Goal: Transaction & Acquisition: Download file/media

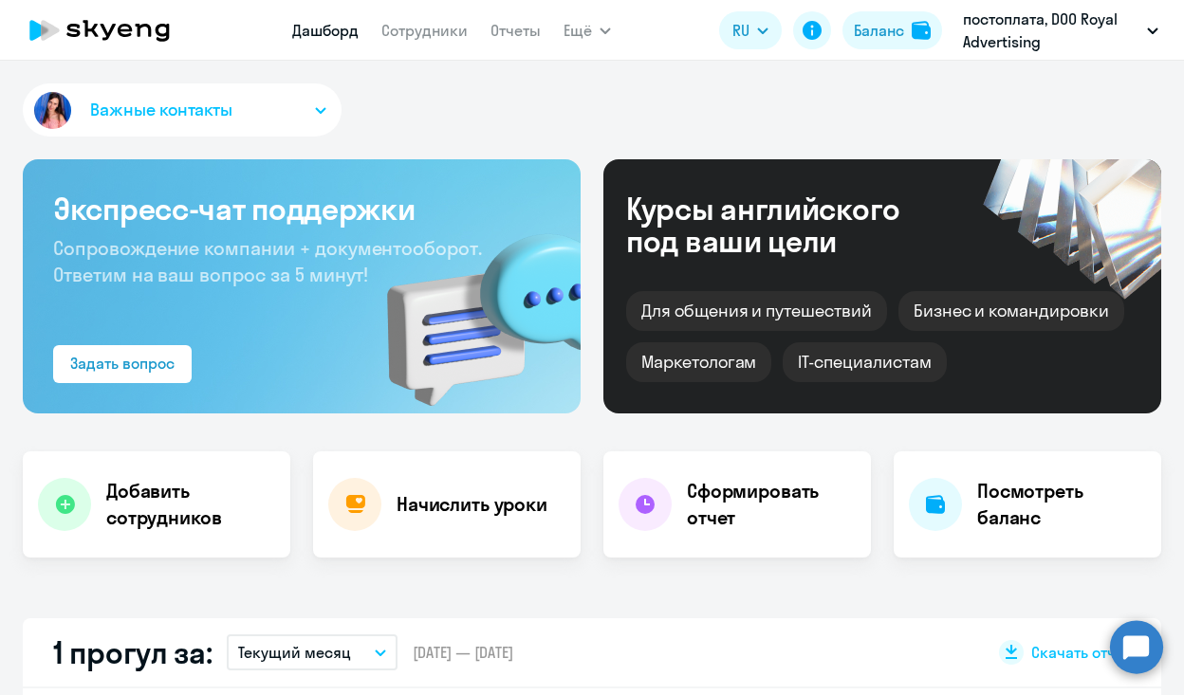
select select "30"
click at [503, 29] on link "Отчеты" at bounding box center [516, 30] width 50 height 19
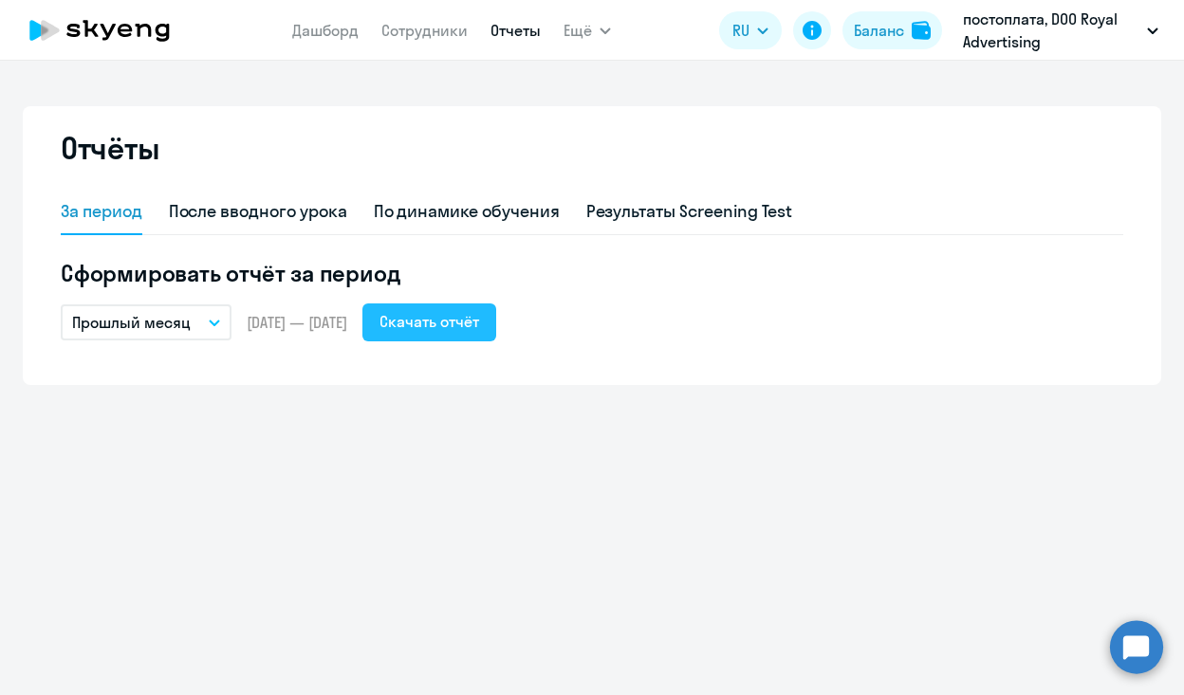
click at [479, 324] on div "Скачать отчёт" at bounding box center [430, 321] width 100 height 23
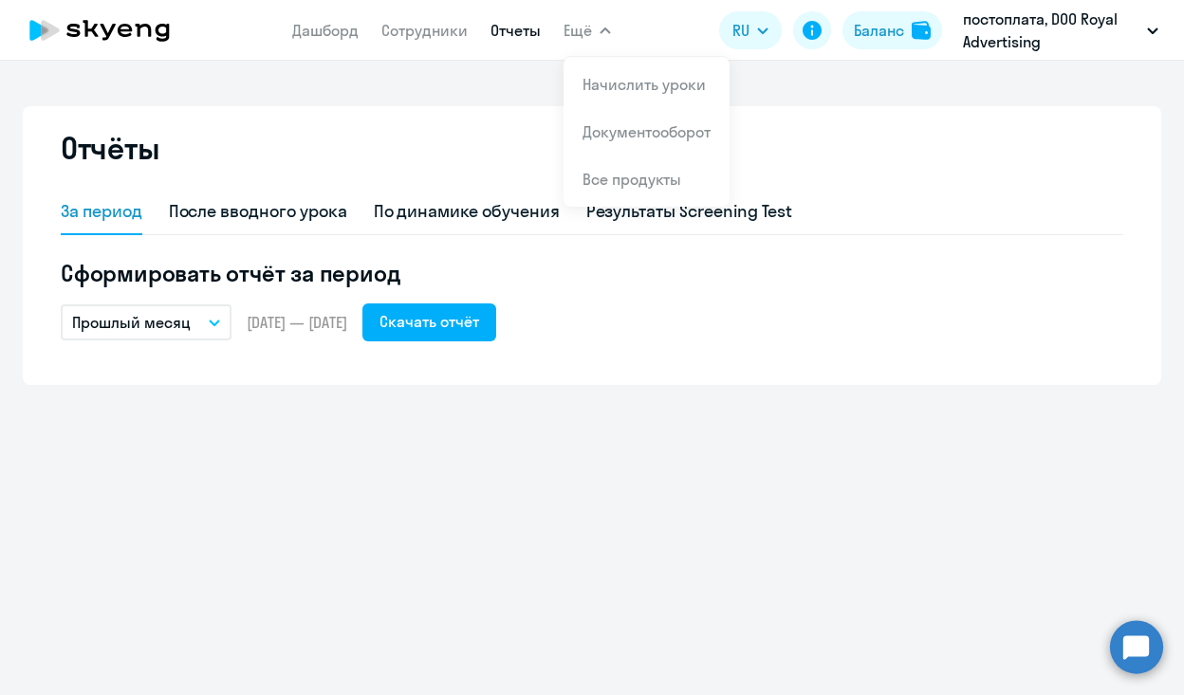
click at [583, 34] on span "Ещё" at bounding box center [578, 30] width 28 height 23
click at [574, 31] on span "Ещё" at bounding box center [578, 30] width 28 height 23
click at [648, 118] on li "Документооборот" at bounding box center [647, 131] width 166 height 47
click at [408, 36] on link "Сотрудники" at bounding box center [424, 30] width 86 height 19
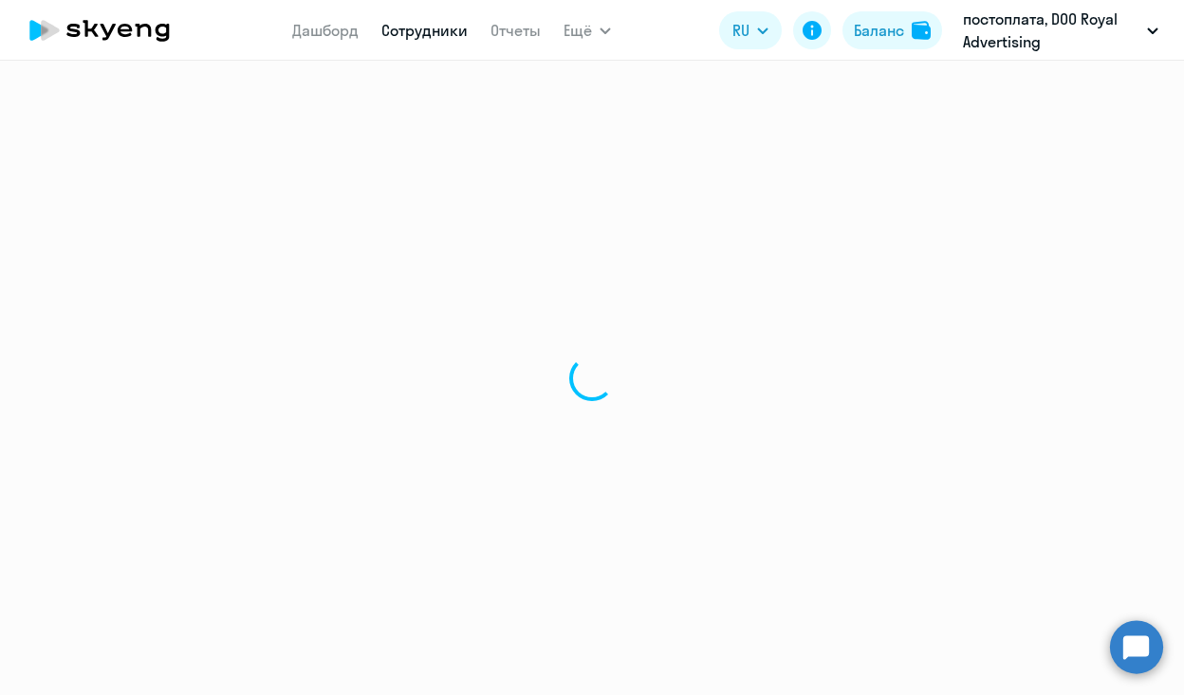
select select "30"
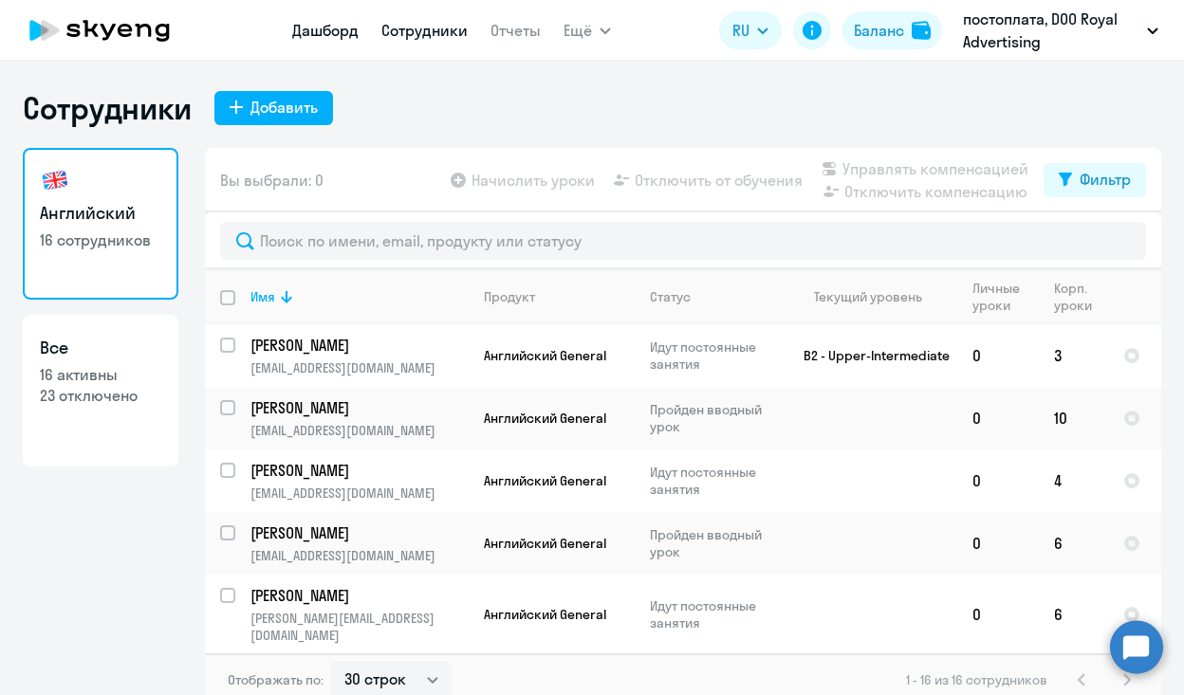
click at [343, 34] on link "Дашборд" at bounding box center [325, 30] width 66 height 19
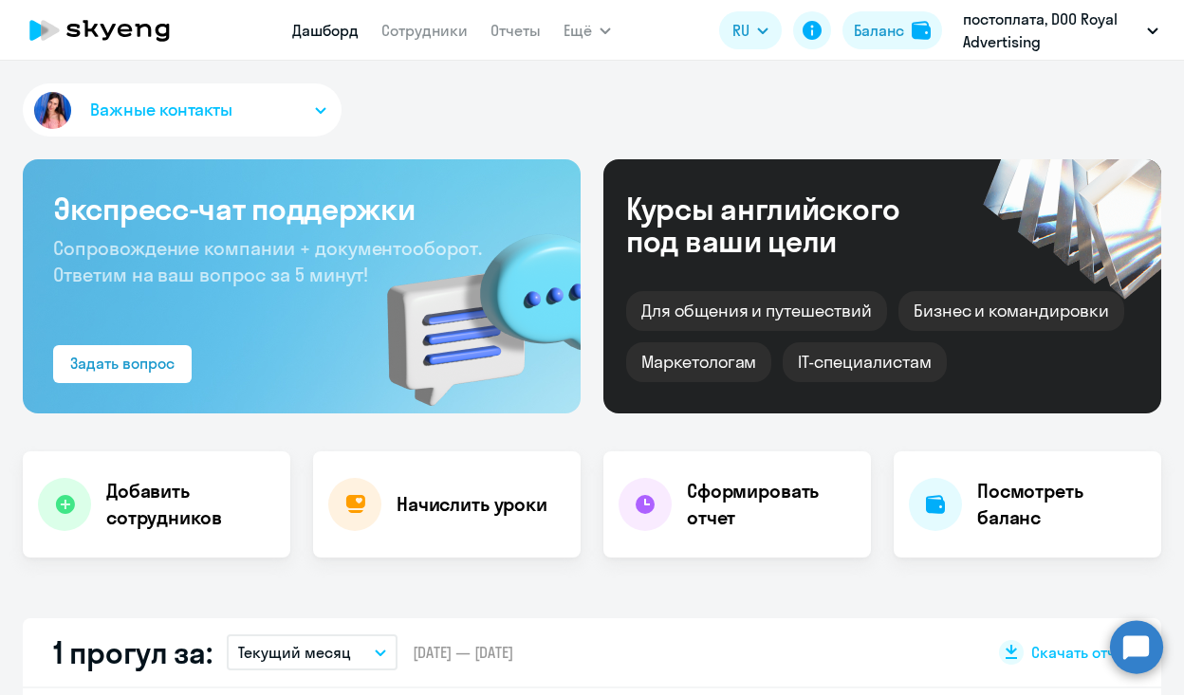
scroll to position [372, 0]
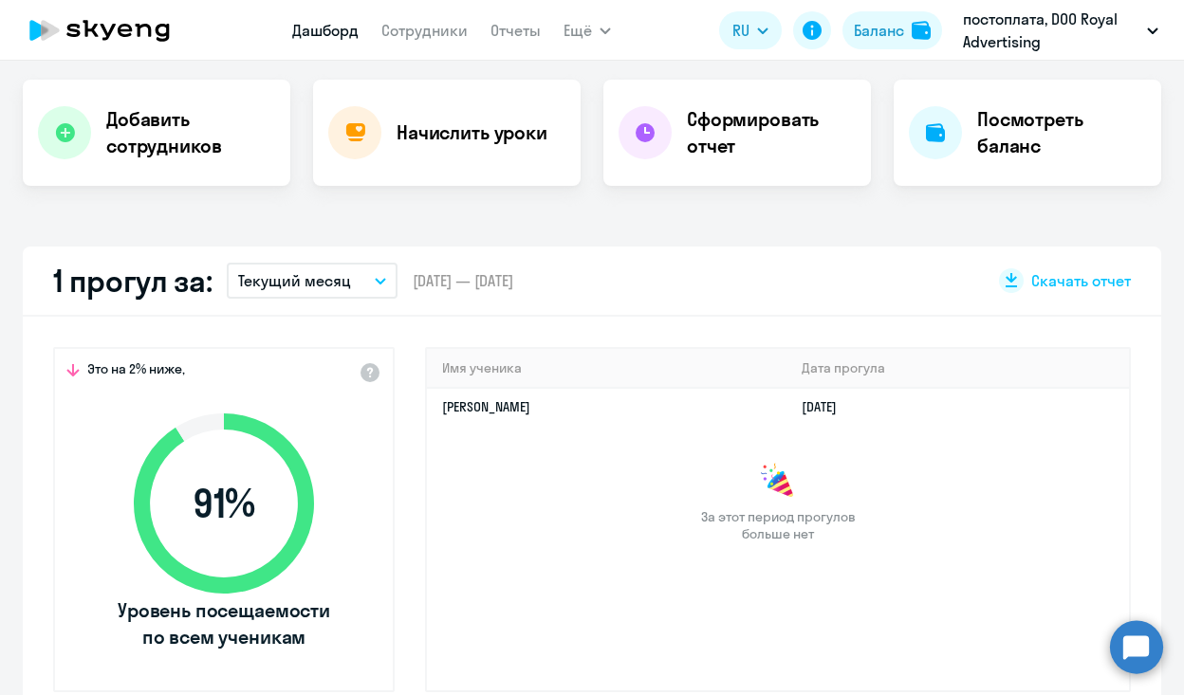
select select "30"
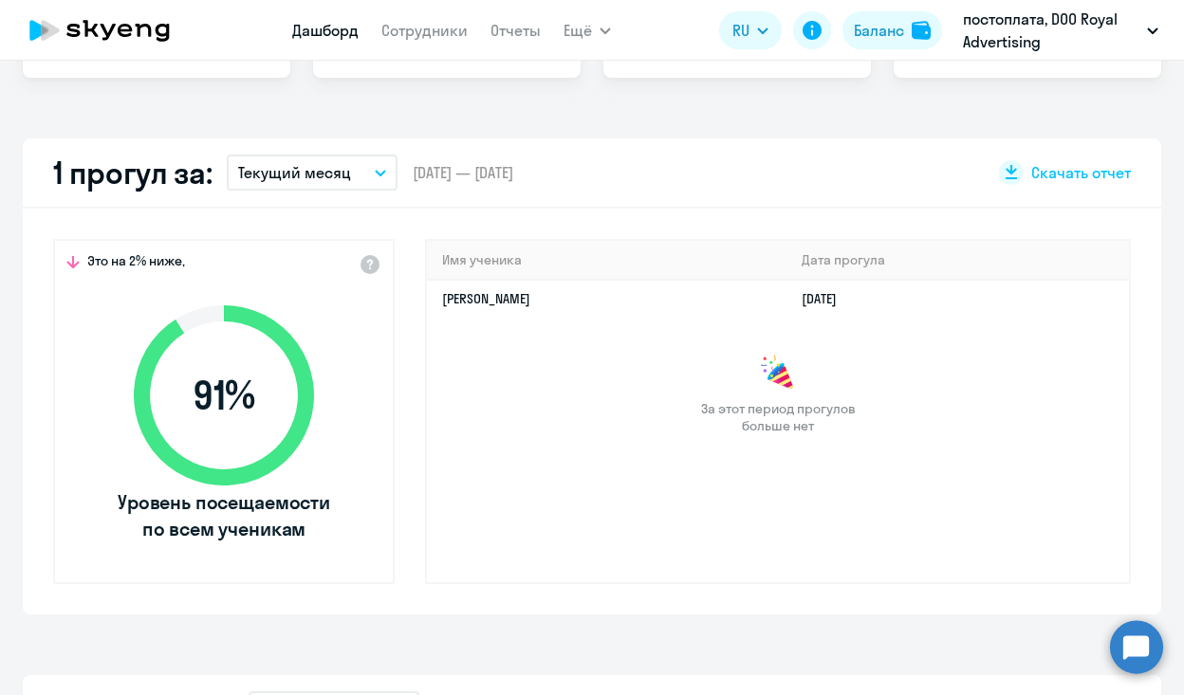
scroll to position [488, 0]
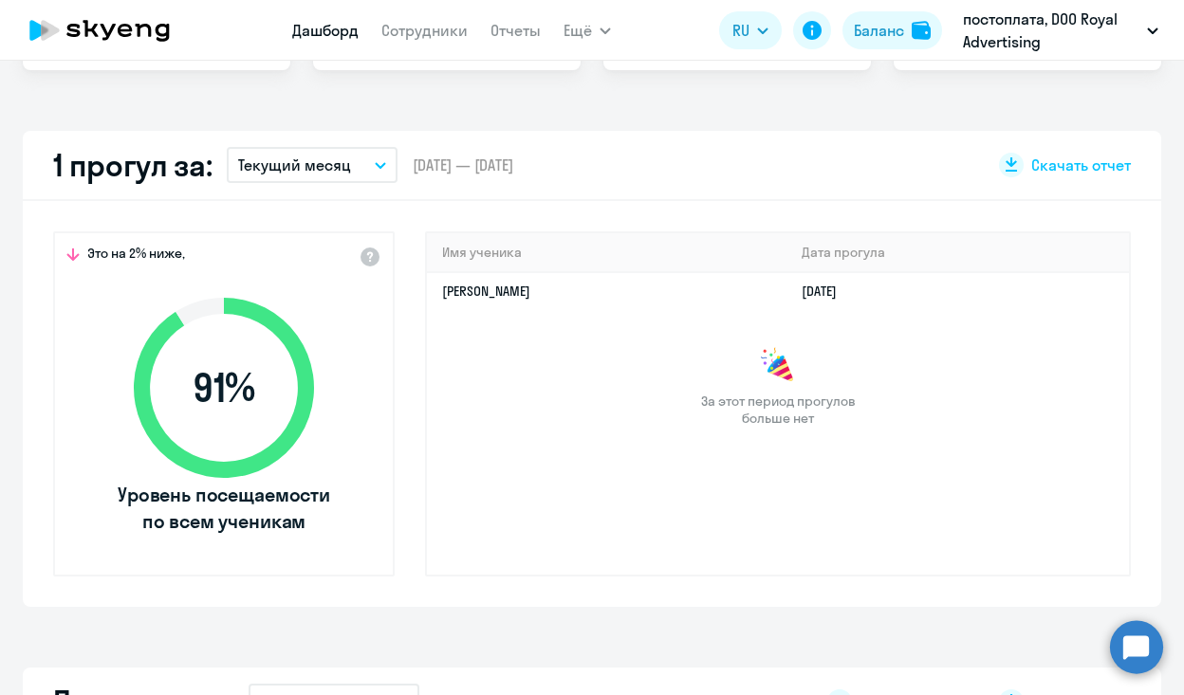
click at [376, 171] on button "Текущий месяц" at bounding box center [312, 165] width 171 height 36
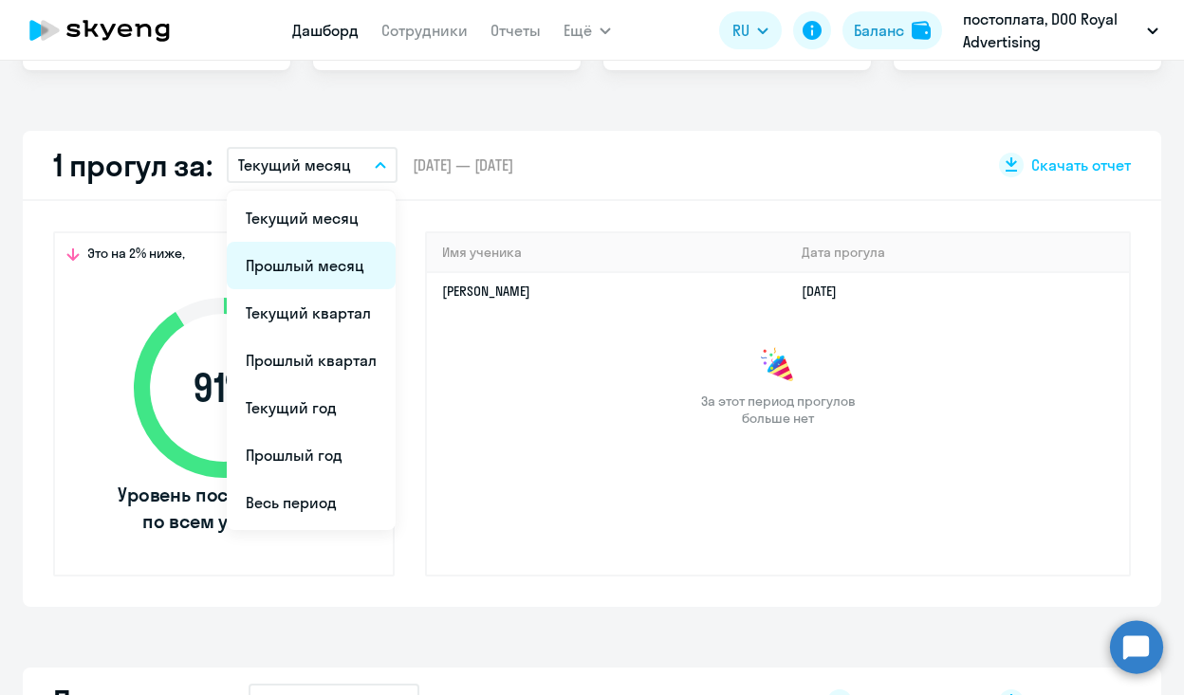
click at [341, 250] on li "Прошлый месяц" at bounding box center [311, 265] width 169 height 47
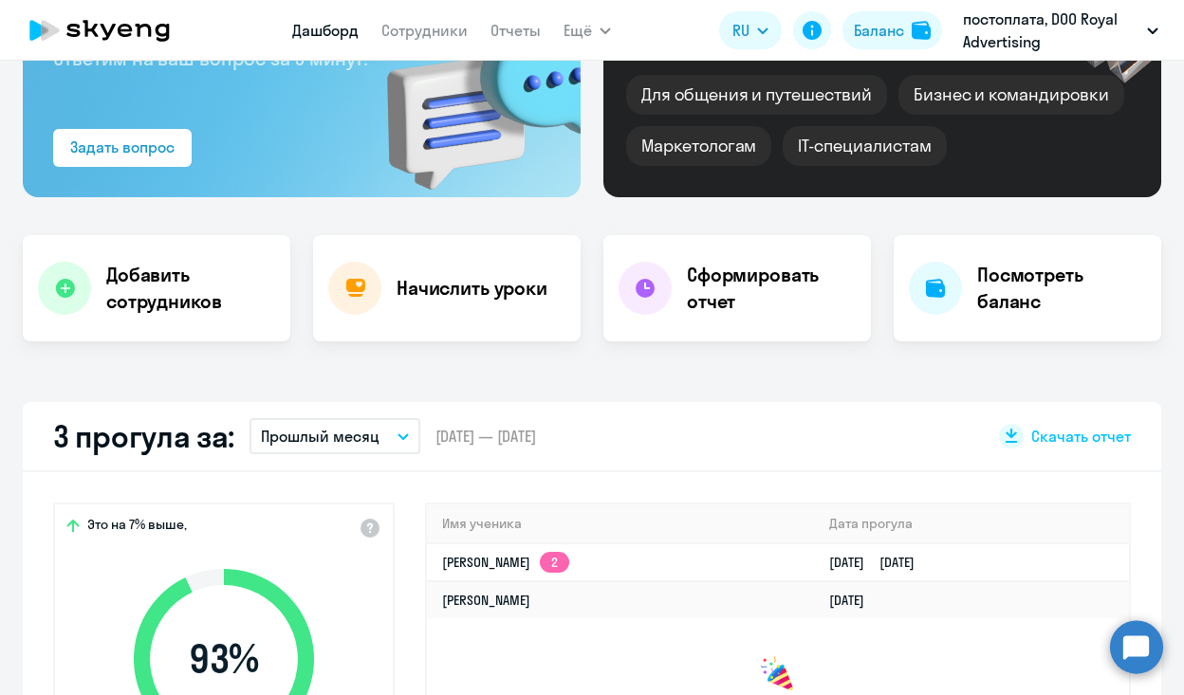
scroll to position [0, 0]
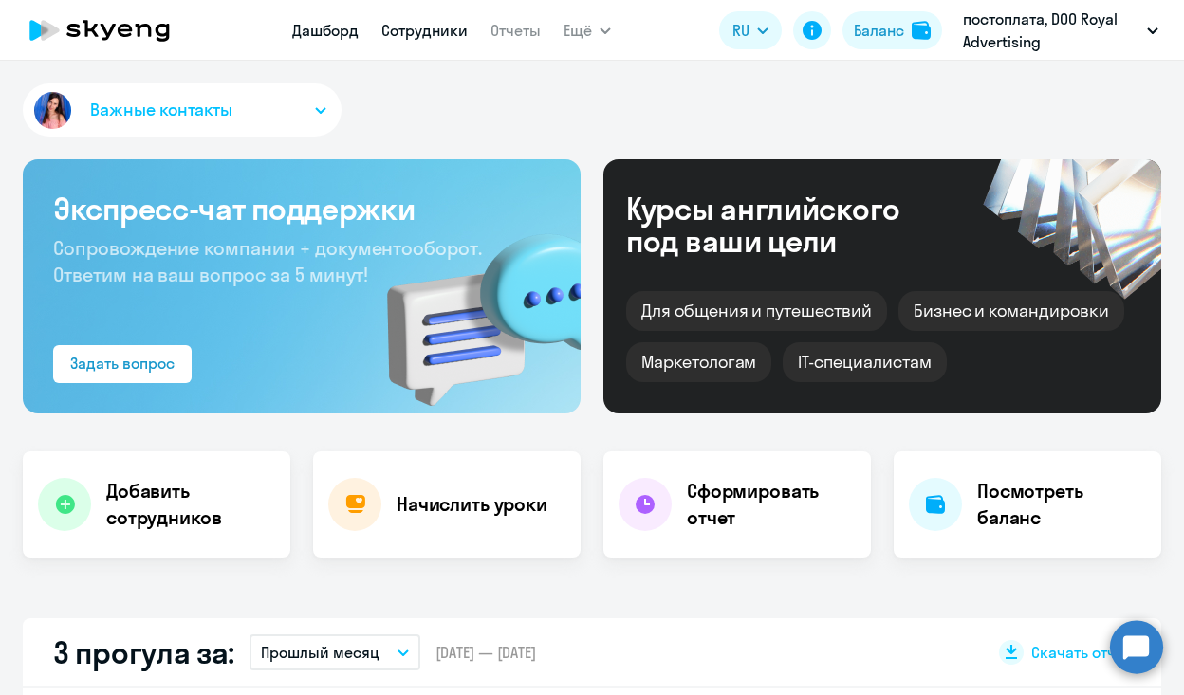
click at [450, 33] on link "Сотрудники" at bounding box center [424, 30] width 86 height 19
select select "30"
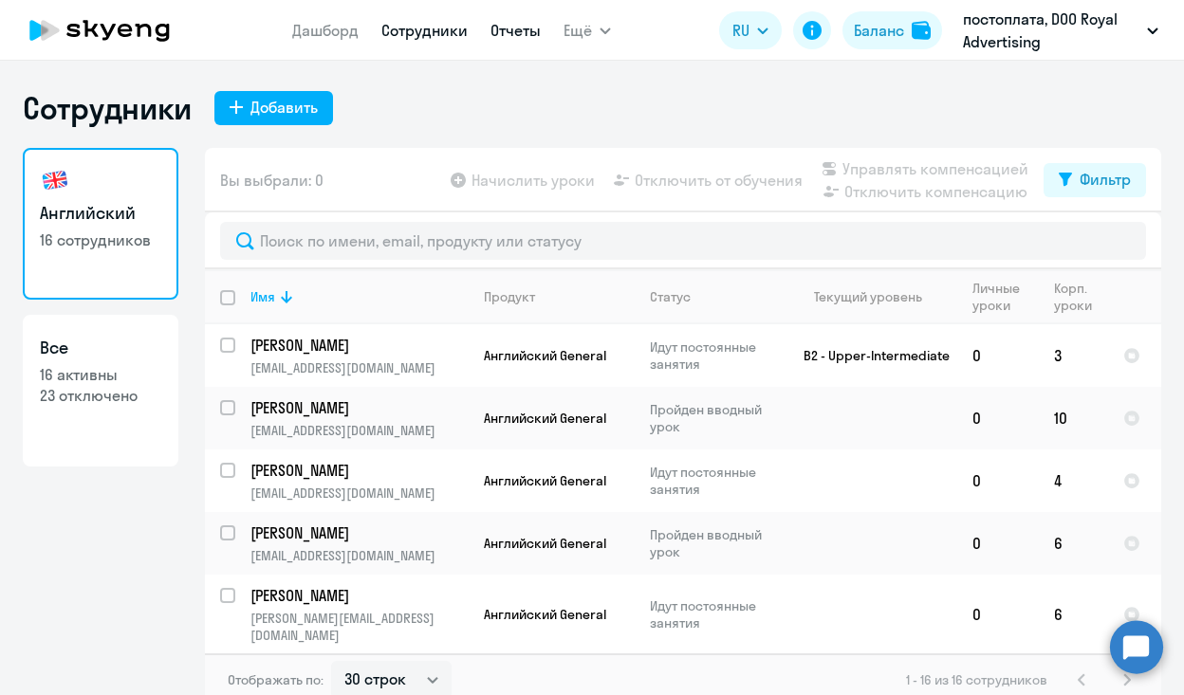
click at [495, 32] on link "Отчеты" at bounding box center [516, 30] width 50 height 19
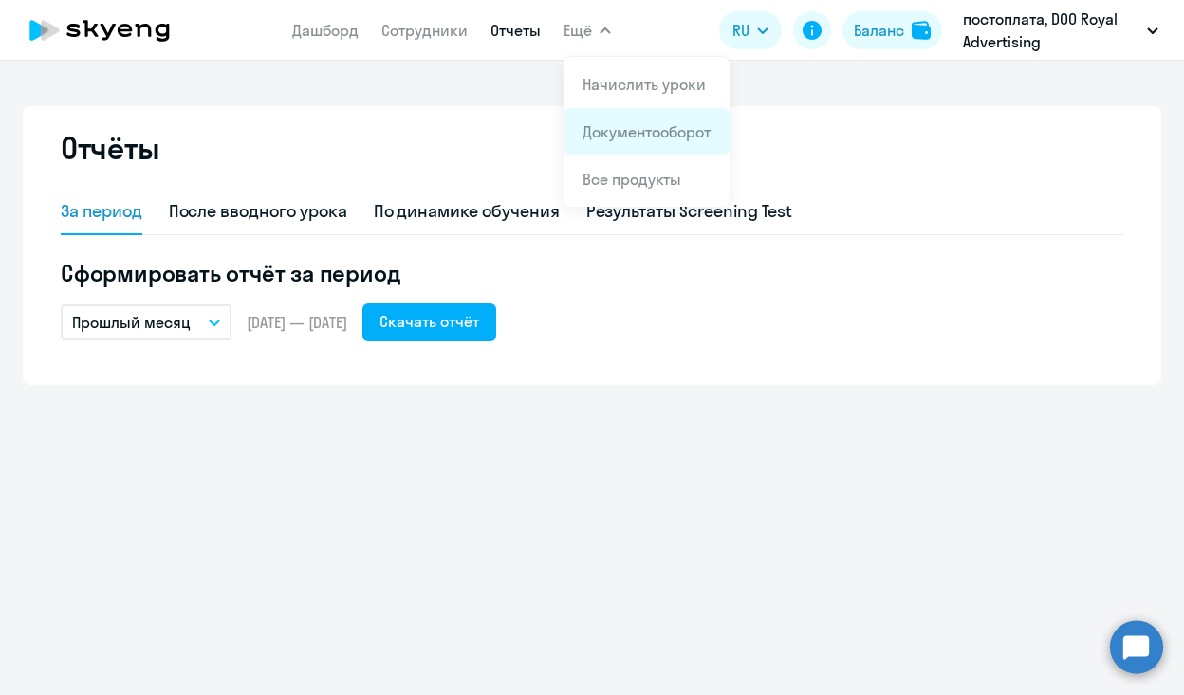
click at [597, 128] on link "Документооборот" at bounding box center [647, 131] width 128 height 19
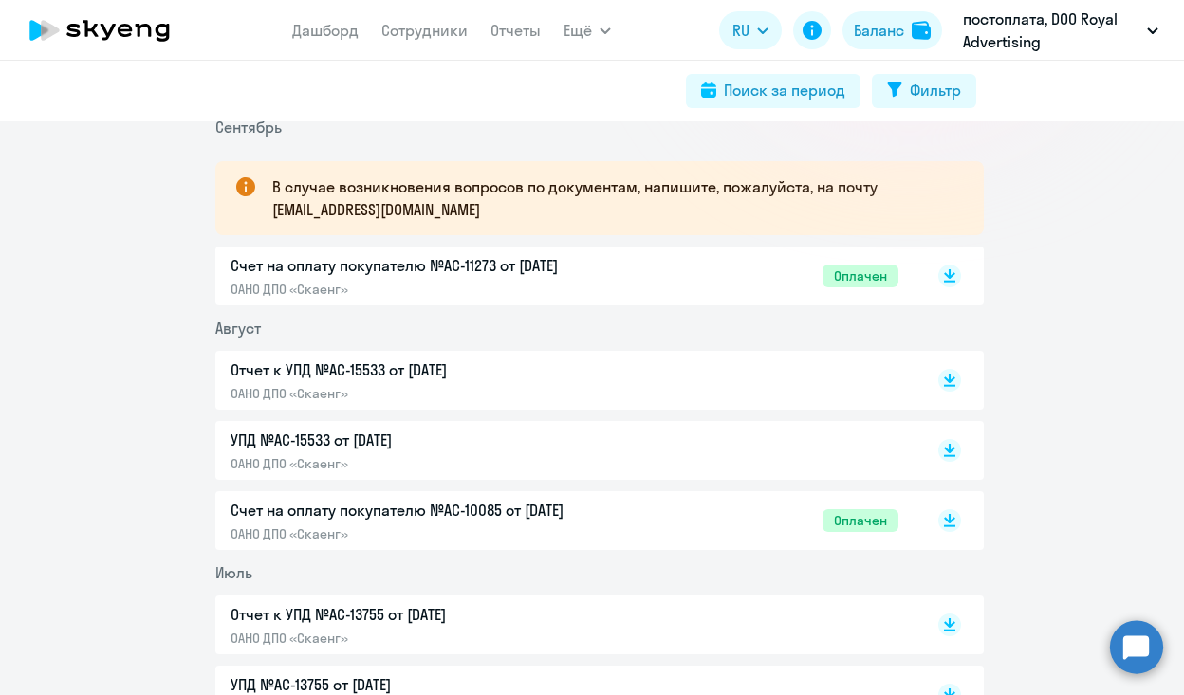
scroll to position [311, 0]
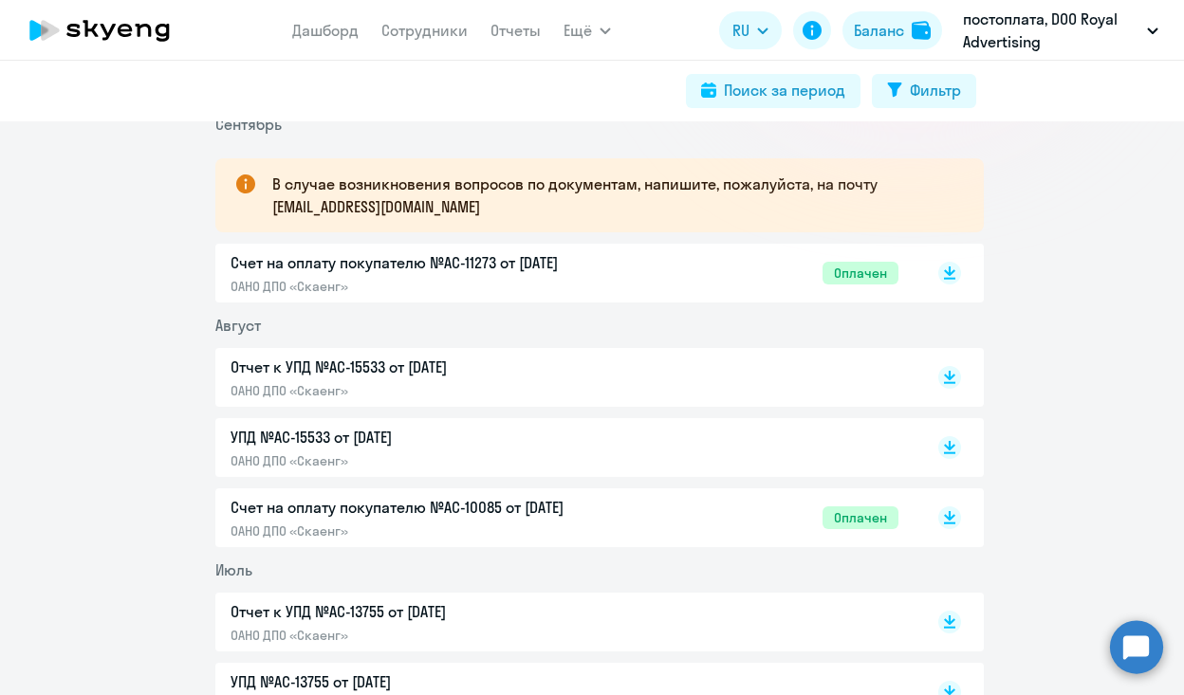
click at [270, 368] on p "Отчет к УПД №AC-15533 от [DATE]" at bounding box center [430, 367] width 398 height 23
click at [329, 32] on link "Дашборд" at bounding box center [325, 30] width 66 height 19
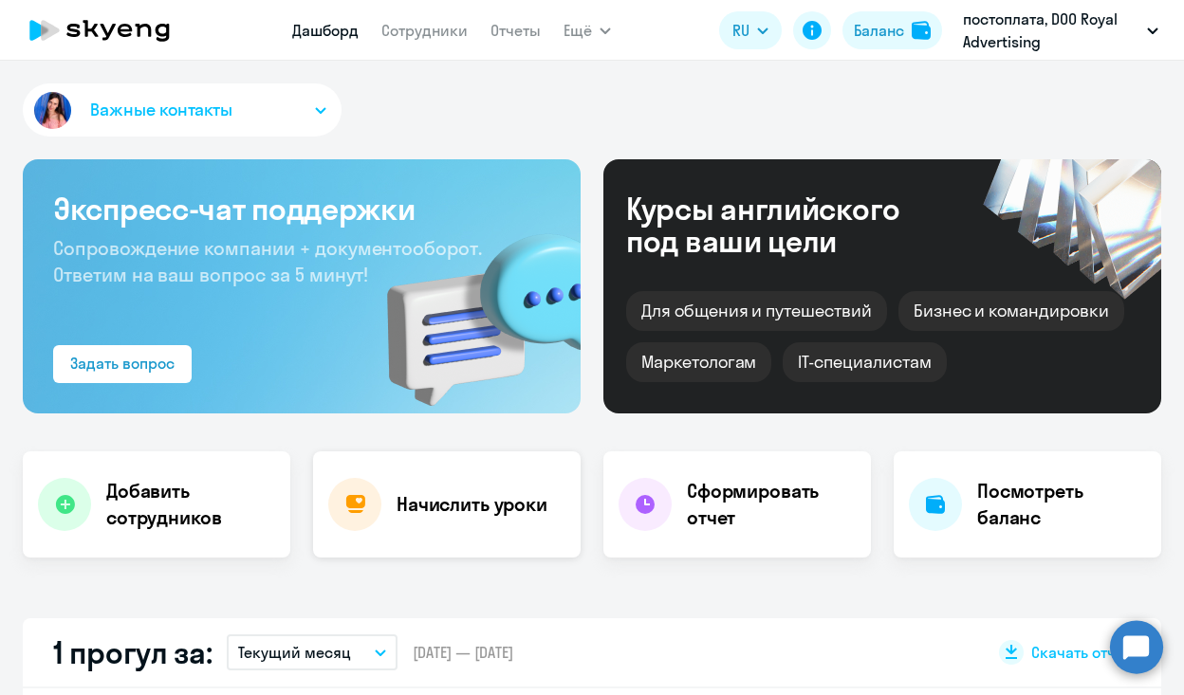
scroll to position [134, 0]
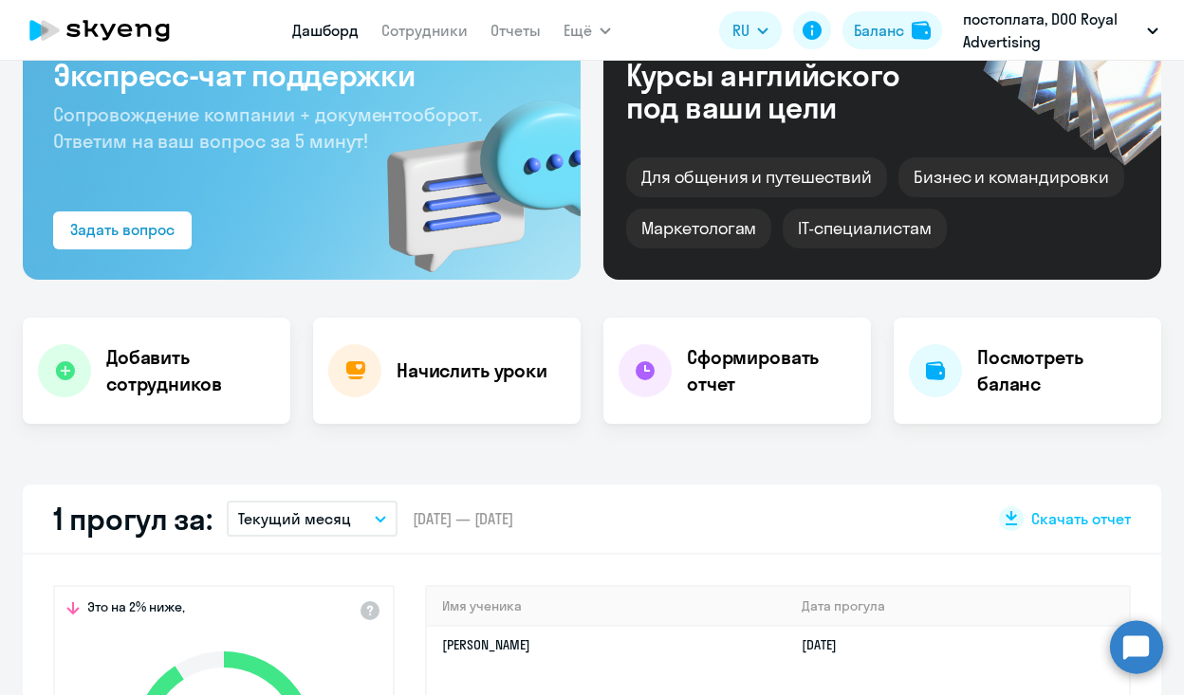
click at [324, 525] on p "Текущий месяц" at bounding box center [294, 519] width 113 height 23
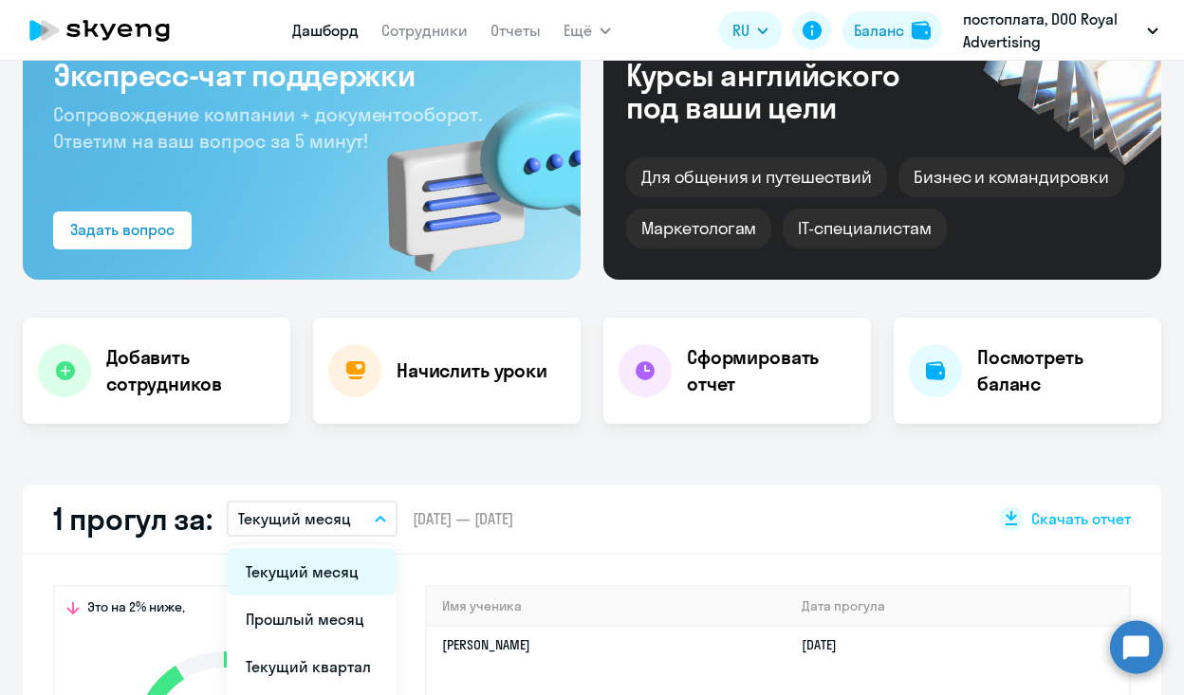
select select "30"
click at [319, 577] on li "Текущий месяц" at bounding box center [311, 571] width 169 height 47
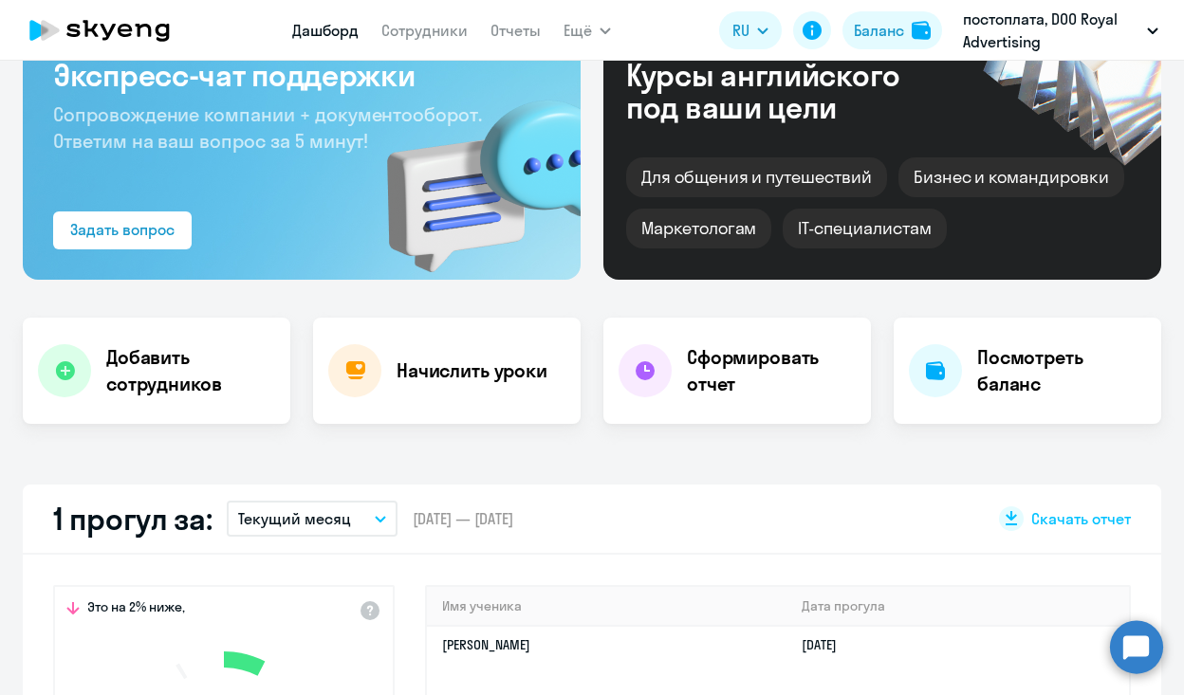
click at [328, 524] on p "Текущий месяц" at bounding box center [294, 519] width 113 height 23
click at [320, 615] on li "Прошлый месяц" at bounding box center [311, 619] width 169 height 47
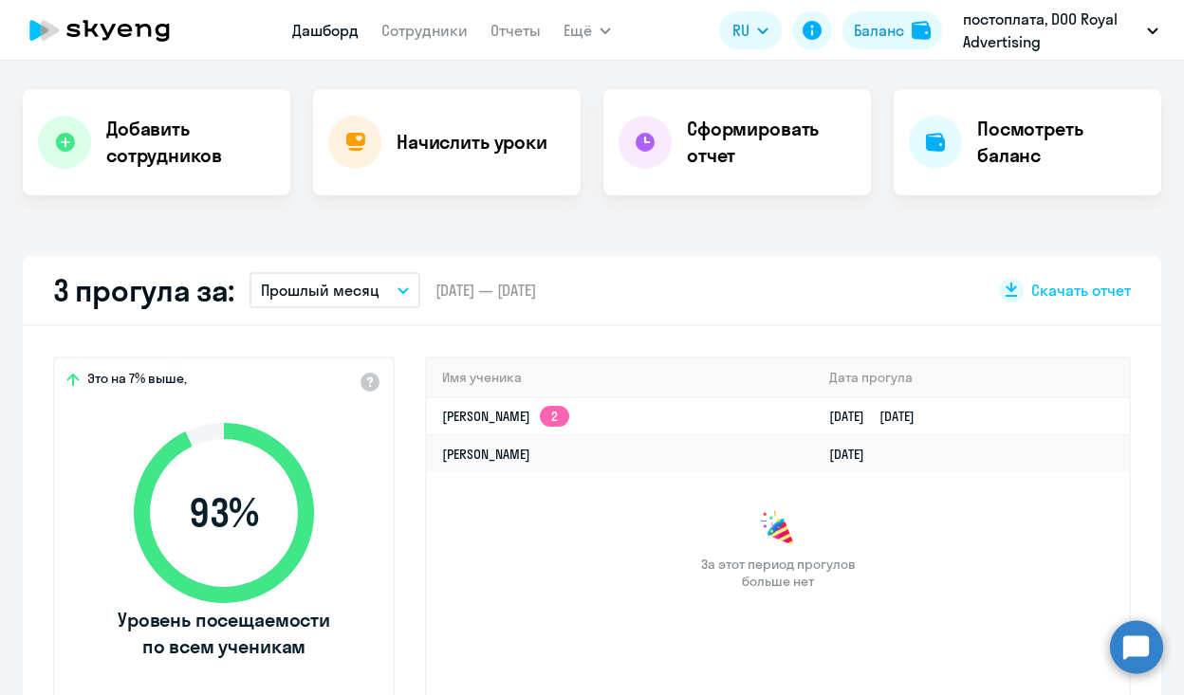
scroll to position [378, 0]
